Goal: Find specific page/section: Find specific page/section

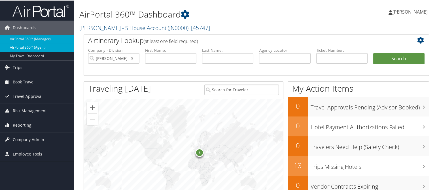
click at [37, 47] on link "AirPortal 360™ (Agent)" at bounding box center [37, 47] width 74 height 8
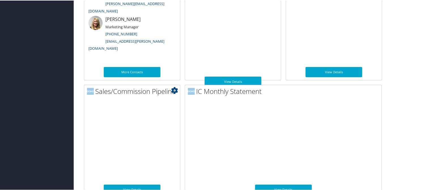
scroll to position [343, 0]
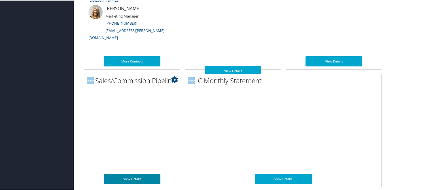
click at [136, 179] on link "View Details" at bounding box center [132, 179] width 57 height 10
